Goal: Task Accomplishment & Management: Manage account settings

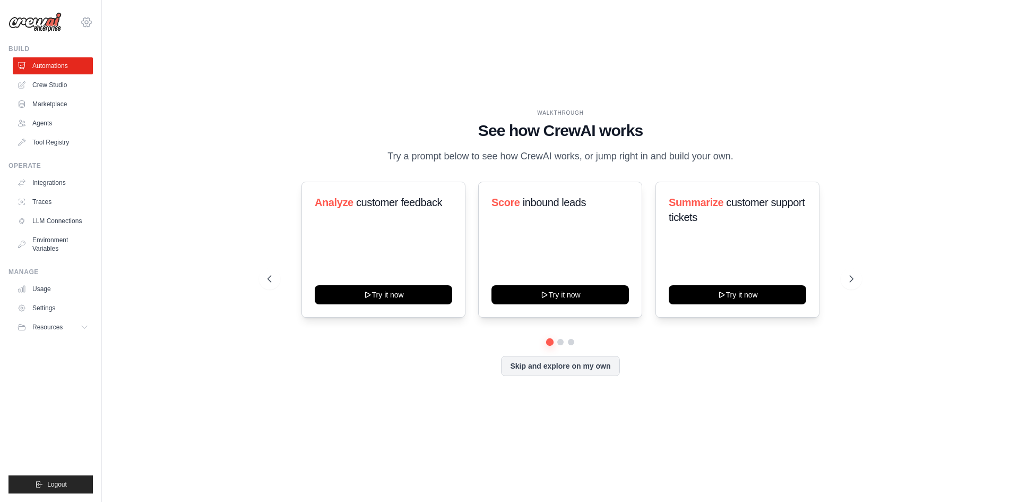
click at [85, 22] on icon at bounding box center [86, 22] width 3 height 3
click at [70, 72] on link "Settings" at bounding box center [86, 71] width 93 height 19
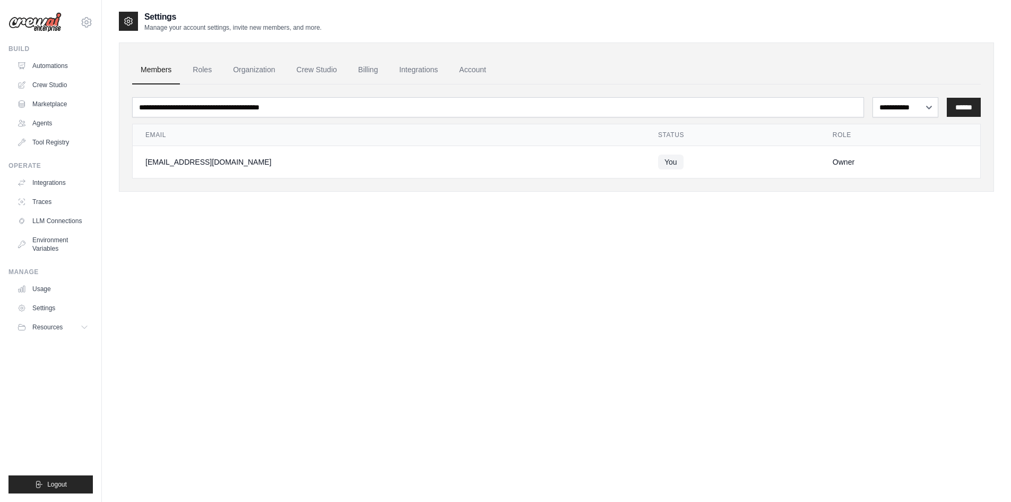
click at [38, 22] on img at bounding box center [34, 22] width 53 height 20
drag, startPoint x: 45, startPoint y: 20, endPoint x: 79, endPoint y: 36, distance: 37.0
click at [45, 20] on img at bounding box center [34, 22] width 53 height 20
click at [84, 24] on icon at bounding box center [87, 22] width 10 height 9
